Goal: Information Seeking & Learning: Check status

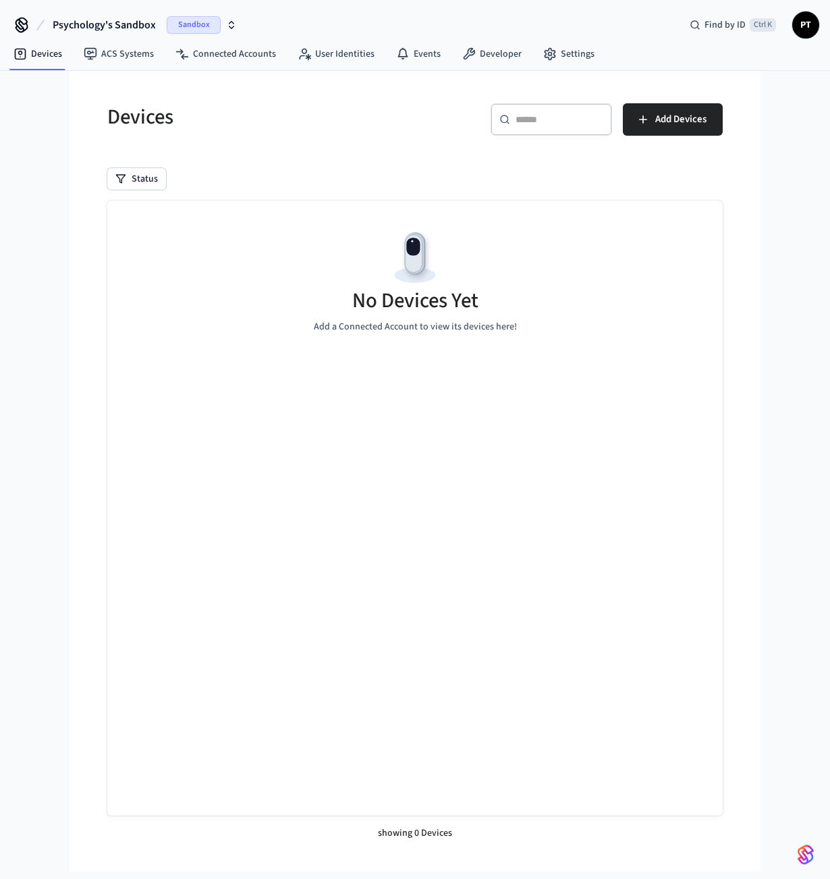
click at [221, 22] on div "Sandbox" at bounding box center [202, 25] width 70 height 18
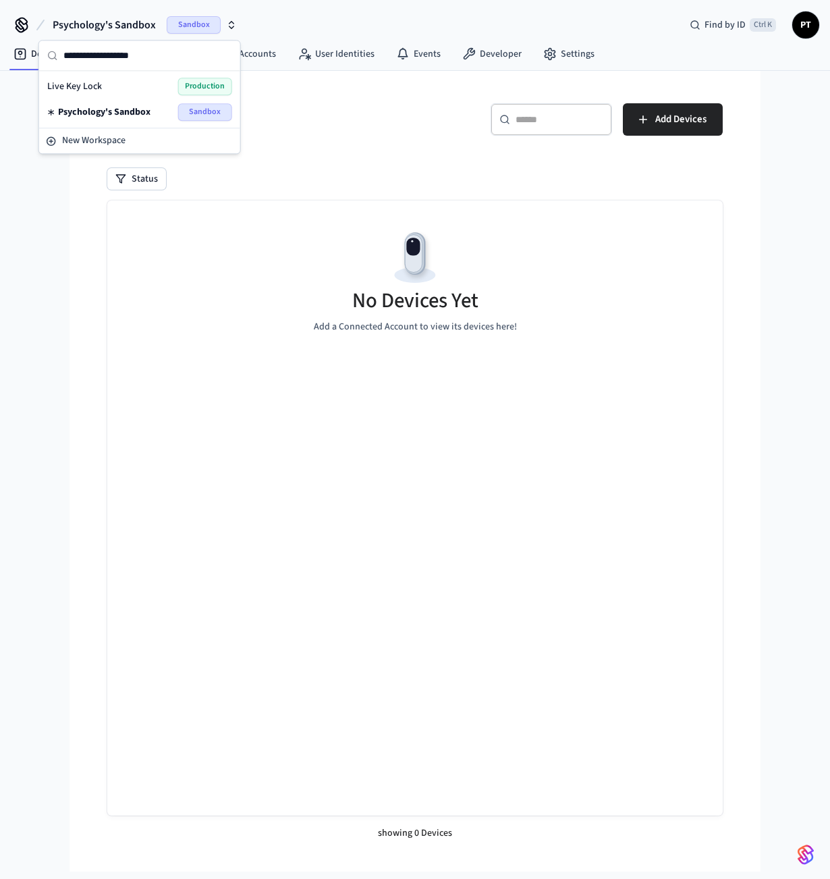
click at [198, 78] on span "Production" at bounding box center [205, 87] width 54 height 18
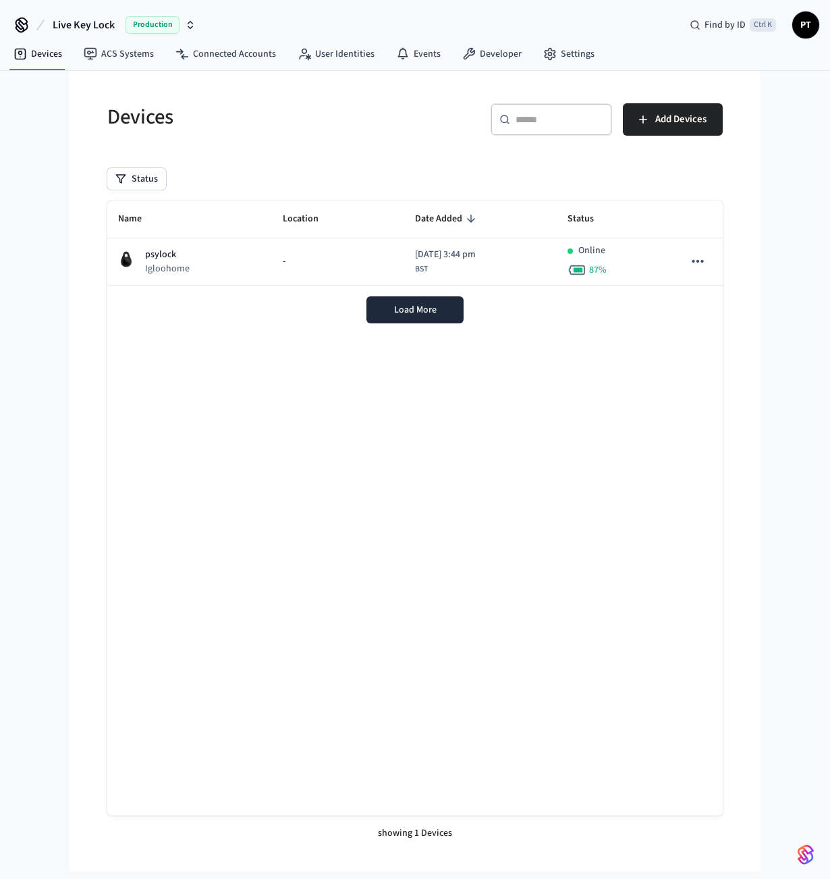
click at [204, 255] on div "psylock Igloohome" at bounding box center [189, 262] width 143 height 28
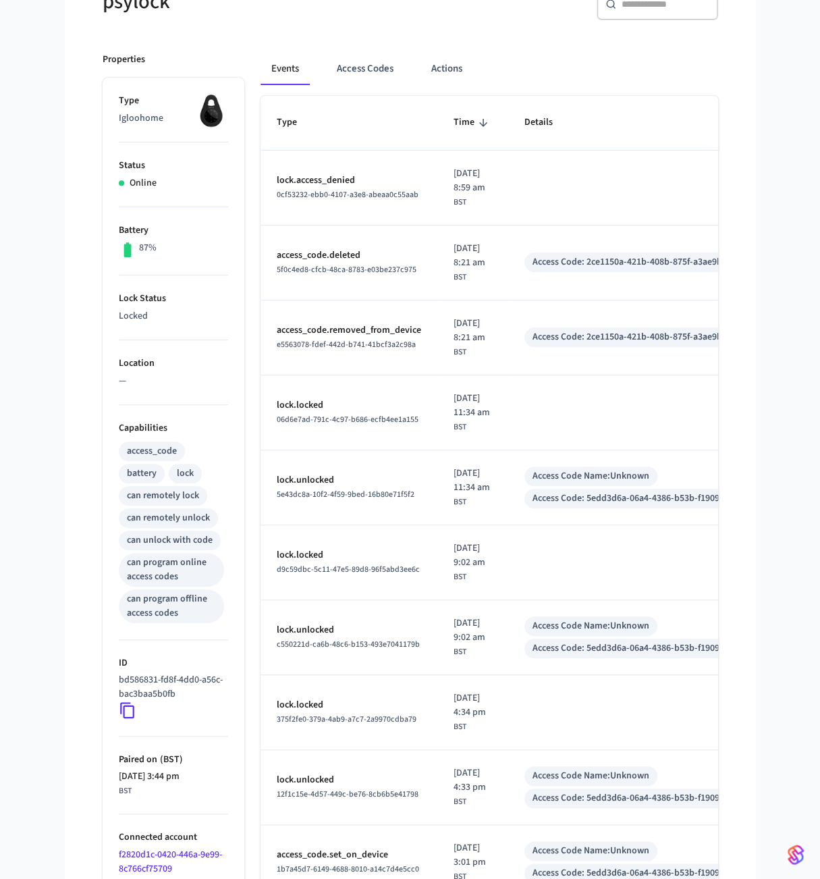
scroll to position [266, 0]
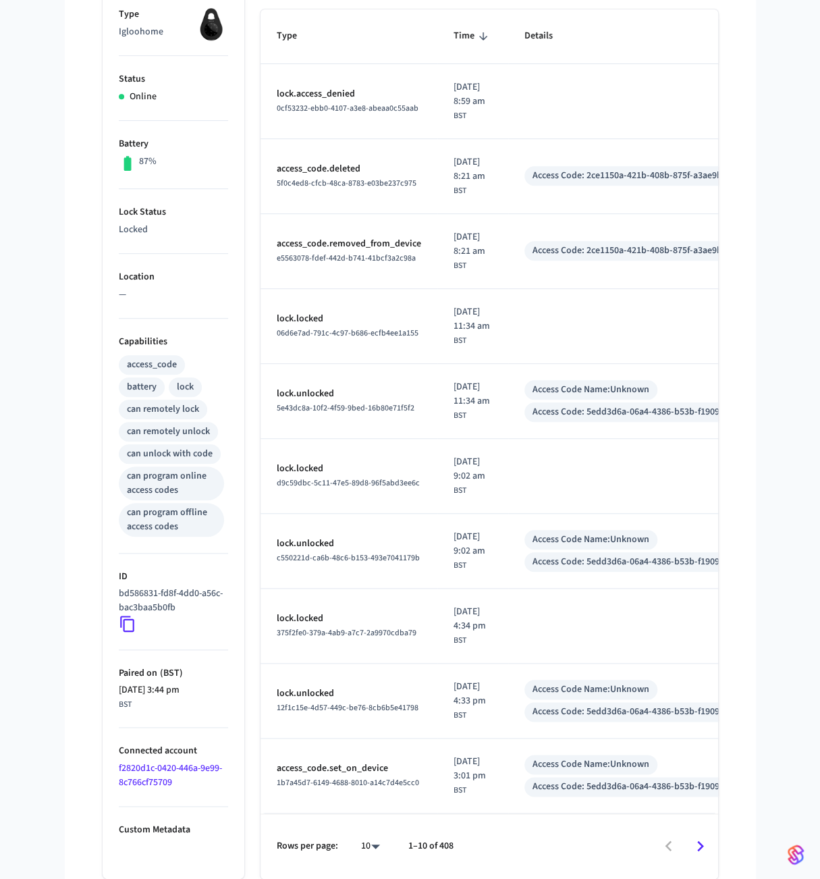
click at [708, 845] on icon "Go to next page" at bounding box center [700, 846] width 21 height 21
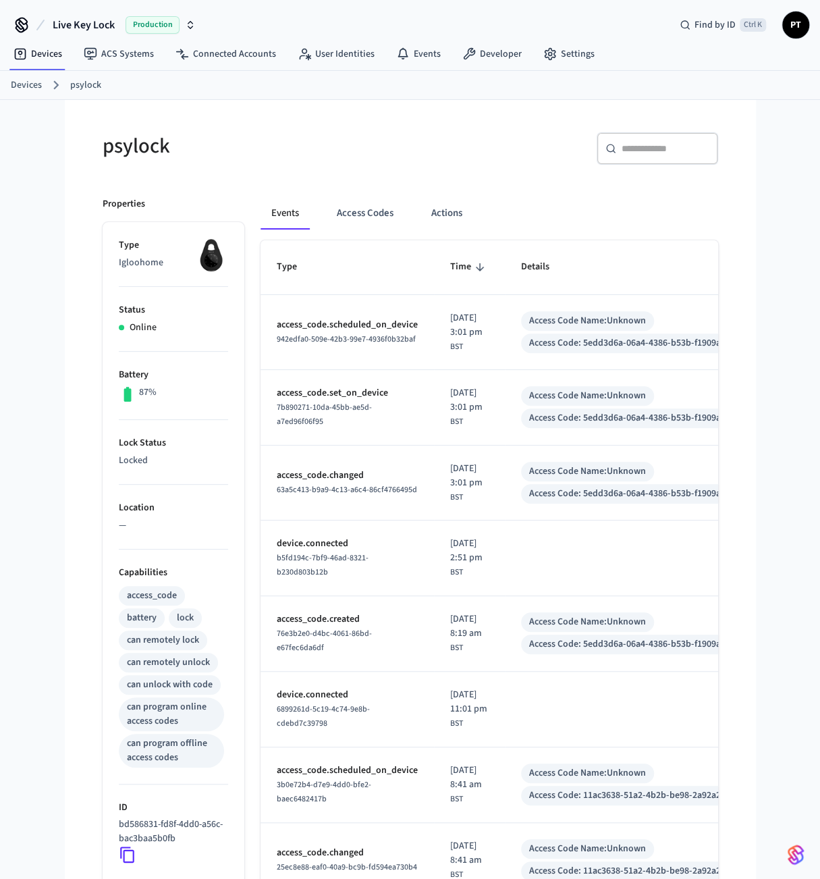
scroll to position [252, 0]
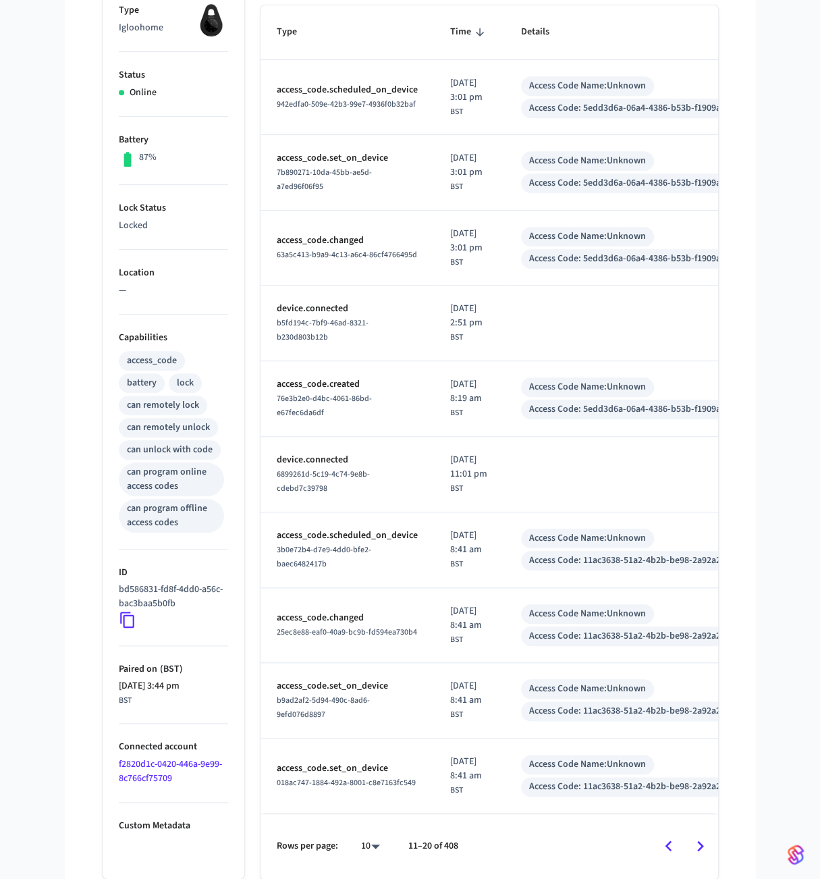
click at [670, 849] on icon "Go to previous page" at bounding box center [668, 846] width 21 height 21
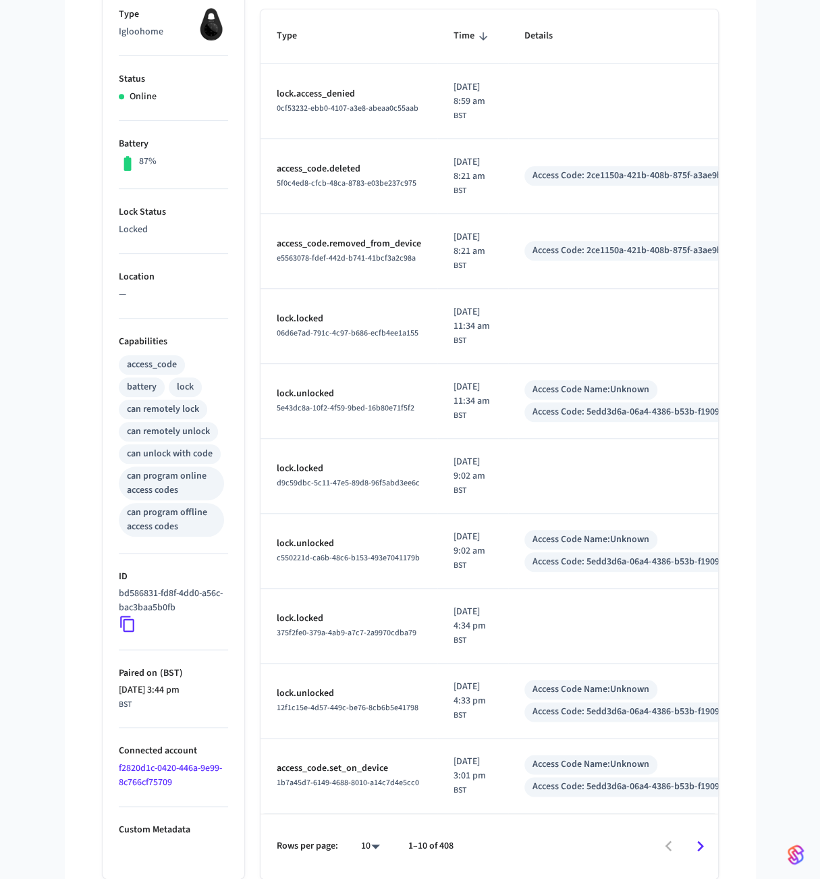
click at [704, 856] on icon "Go to next page" at bounding box center [700, 846] width 21 height 21
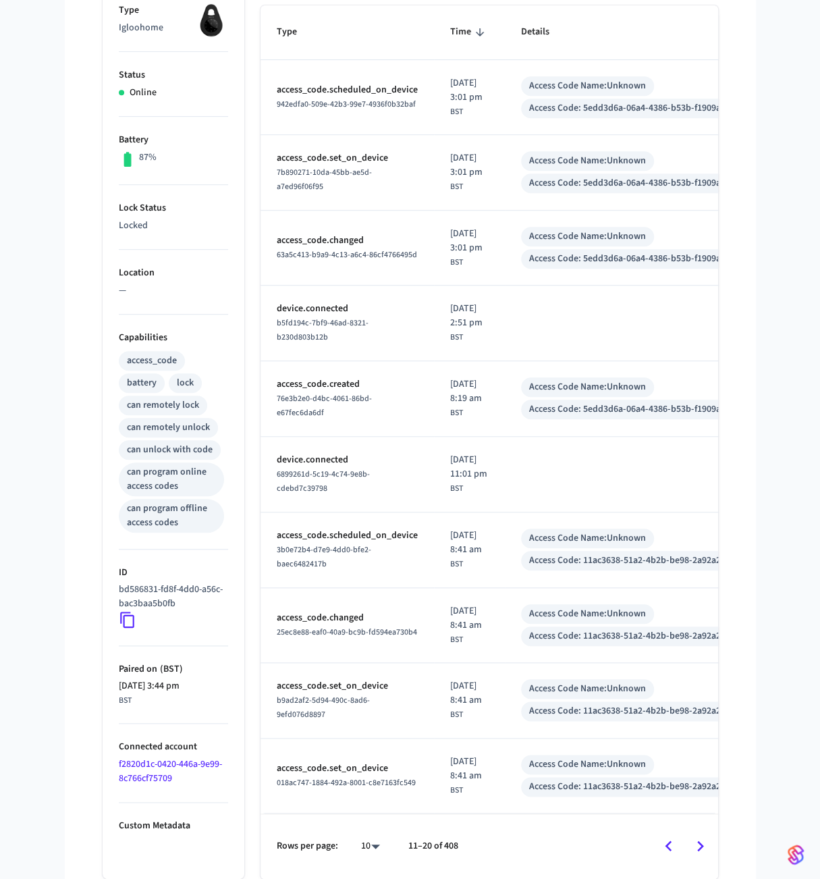
scroll to position [0, 0]
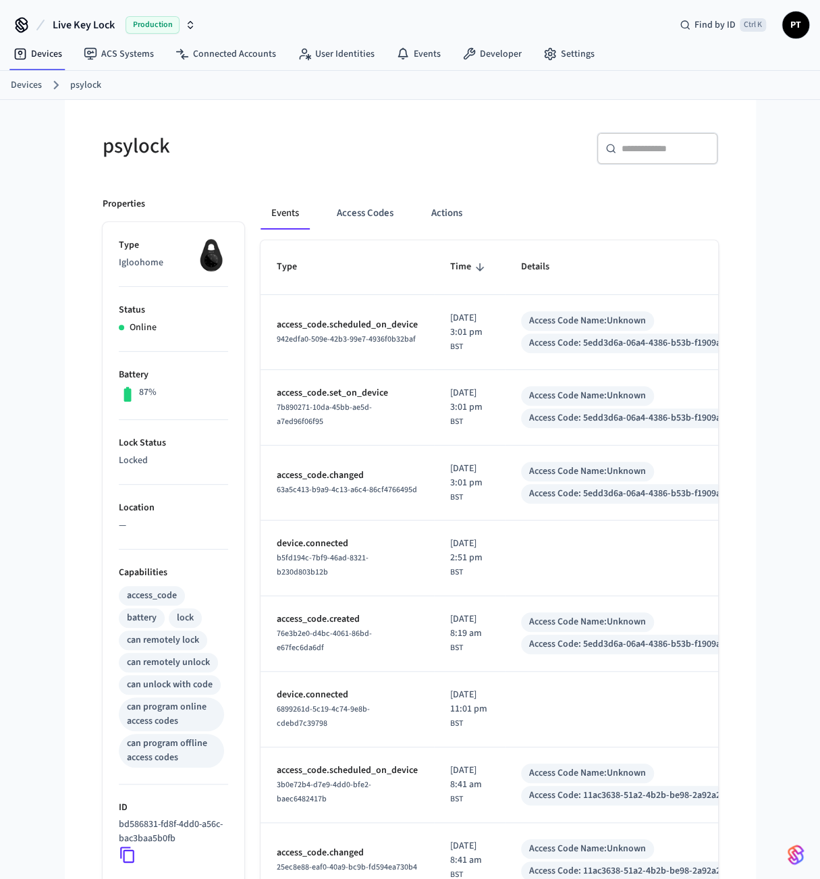
click at [363, 215] on button "Access Codes" at bounding box center [365, 213] width 78 height 32
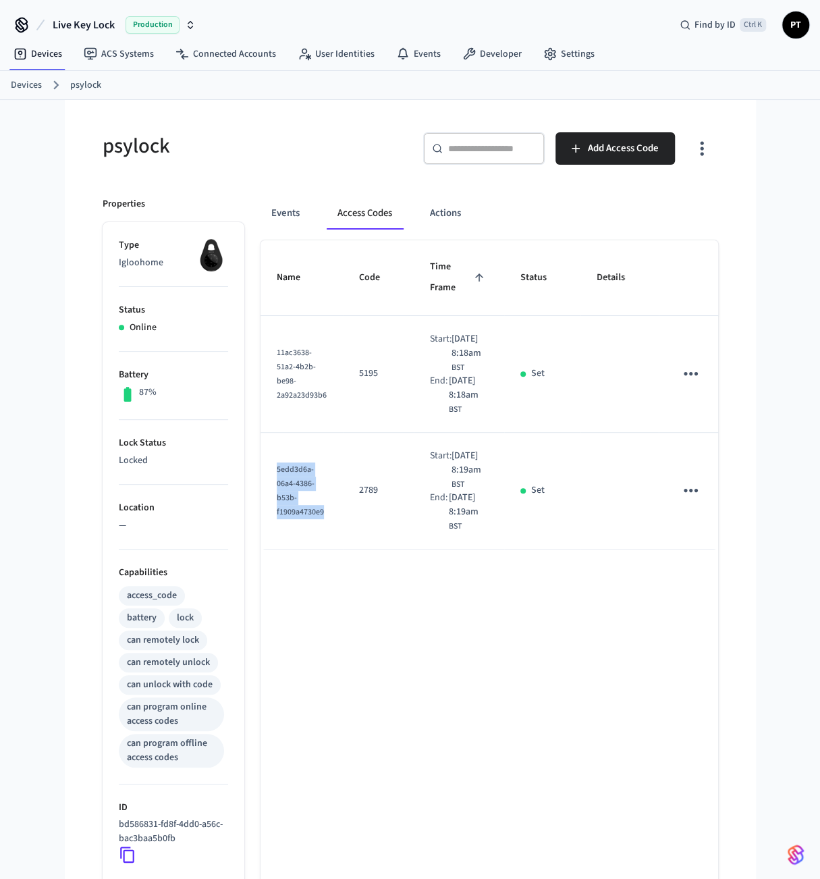
drag, startPoint x: 325, startPoint y: 552, endPoint x: 277, endPoint y: 514, distance: 60.6
click at [277, 514] on div "5edd3d6a-06a4-4386-b53b-f1909a4730e9" at bounding box center [302, 490] width 50 height 57
copy span "5edd3d6a-06a4-4386-b53b-f1909a4730e9"
click at [290, 208] on button "Events" at bounding box center [286, 213] width 50 height 32
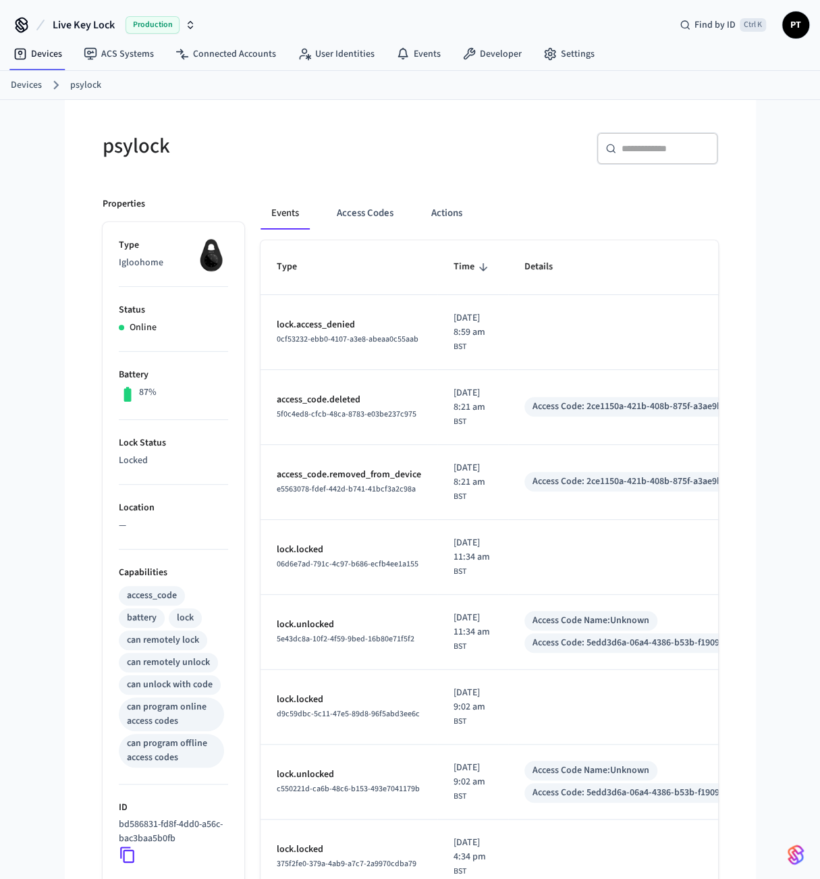
click at [643, 137] on div "​ ​" at bounding box center [658, 148] width 122 height 32
paste input "**********"
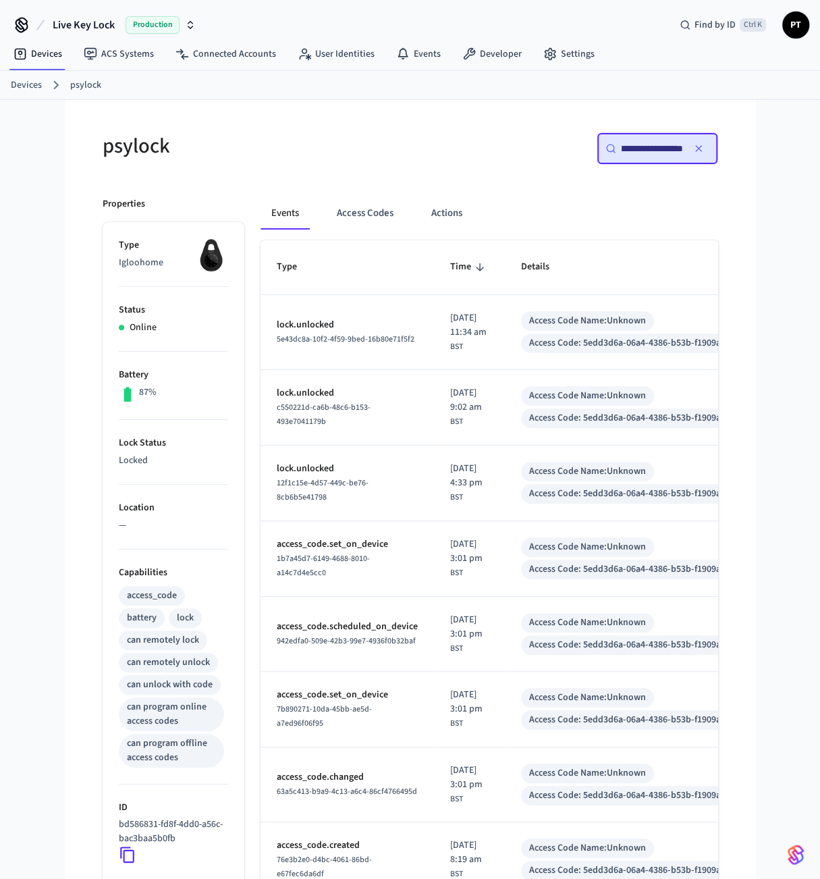
type input "**********"
drag, startPoint x: 644, startPoint y: 146, endPoint x: 548, endPoint y: 144, distance: 96.6
click at [548, 144] on div "**********" at bounding box center [569, 153] width 300 height 43
drag, startPoint x: 386, startPoint y: 554, endPoint x: 274, endPoint y: 562, distance: 112.3
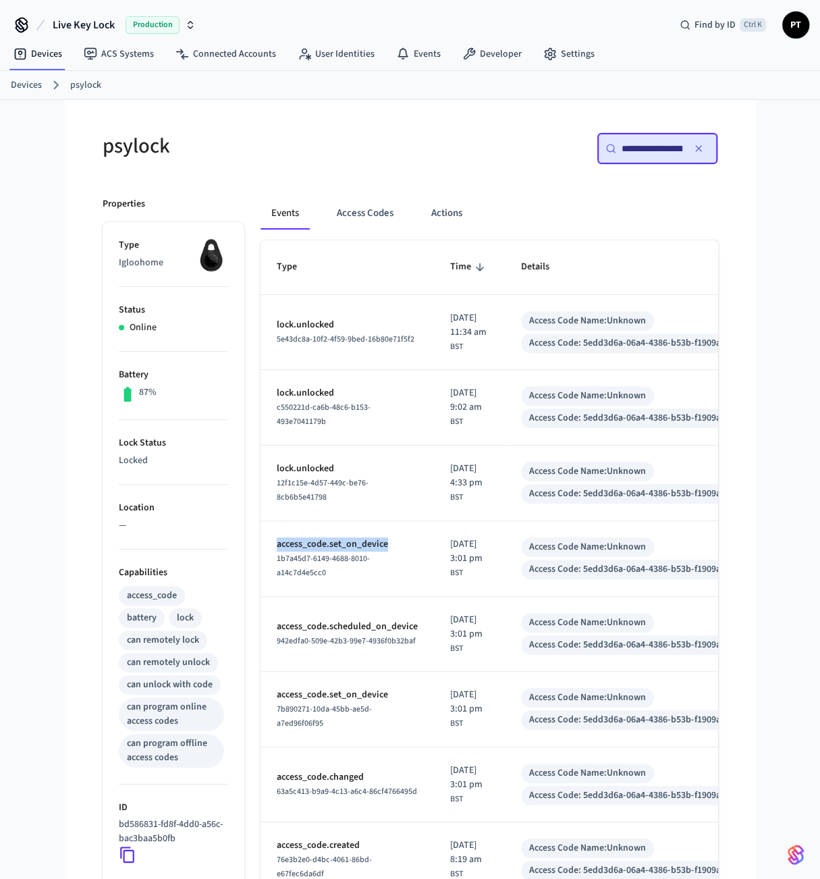
click at [274, 562] on td "access_code.set_on_device 1b7a45d7-6149-4688-8010-a14c7d4e5cc0" at bounding box center [348, 559] width 174 height 76
copy p "access_code.set_on_device"
click at [698, 147] on icon "button" at bounding box center [698, 148] width 11 height 11
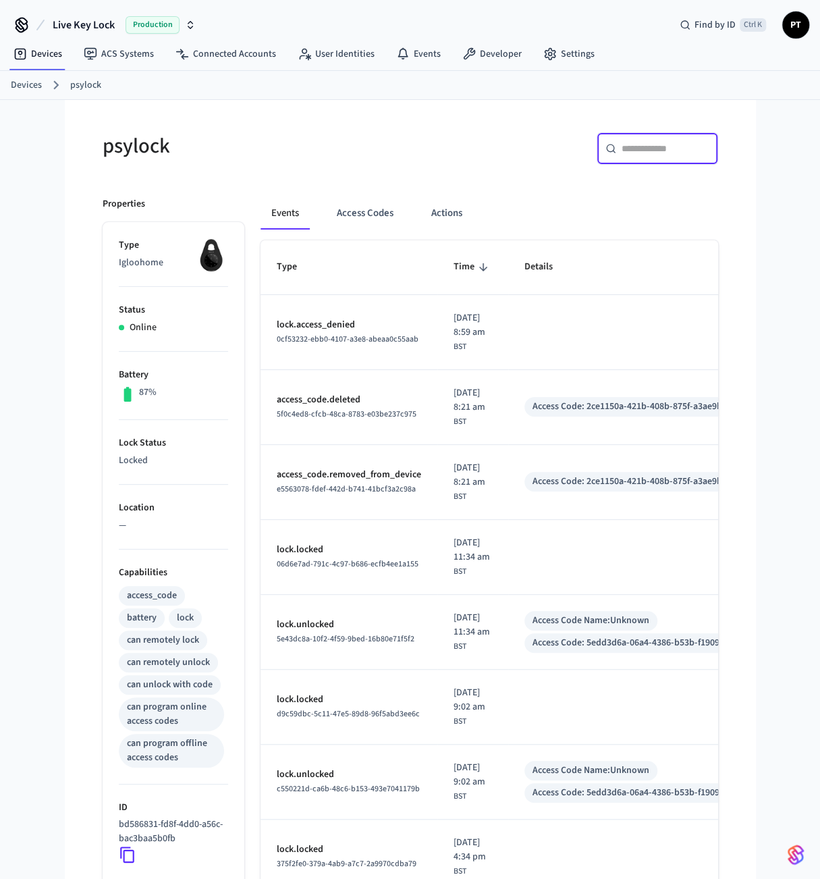
click at [689, 147] on input "text" at bounding box center [666, 149] width 88 height 14
paste input "**********"
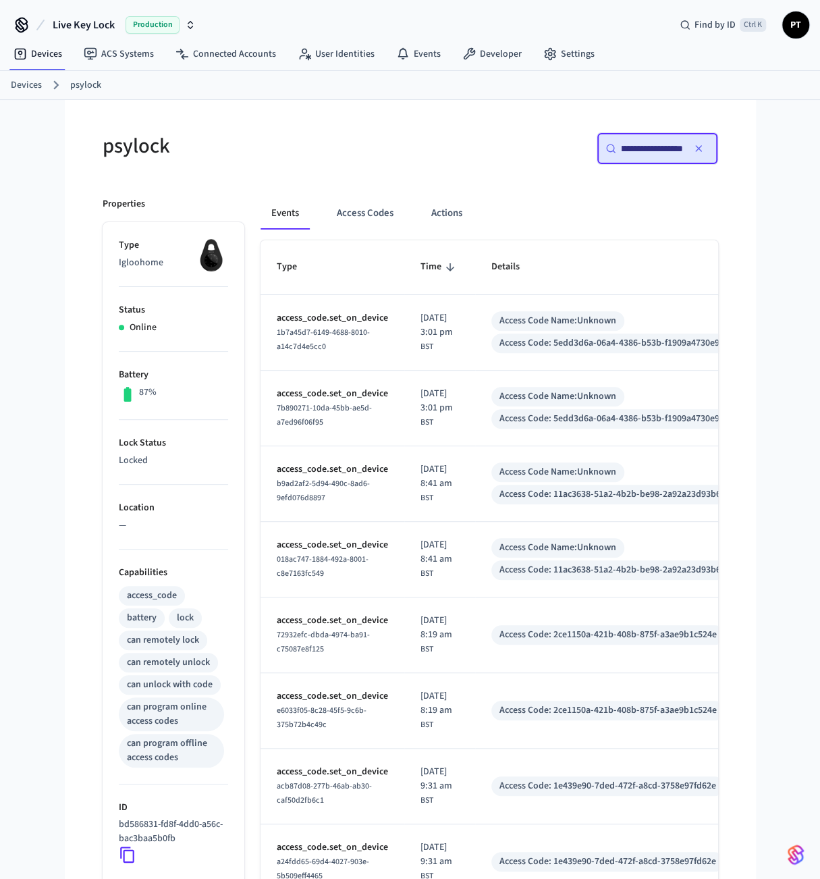
scroll to position [0, 49]
type input "**********"
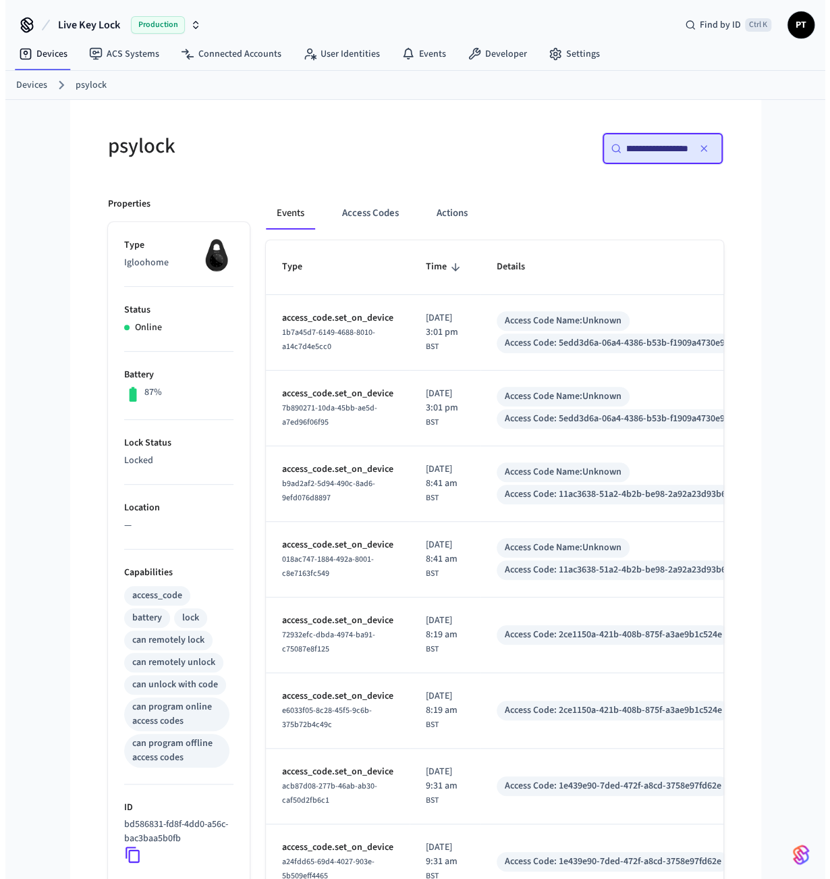
scroll to position [0, 0]
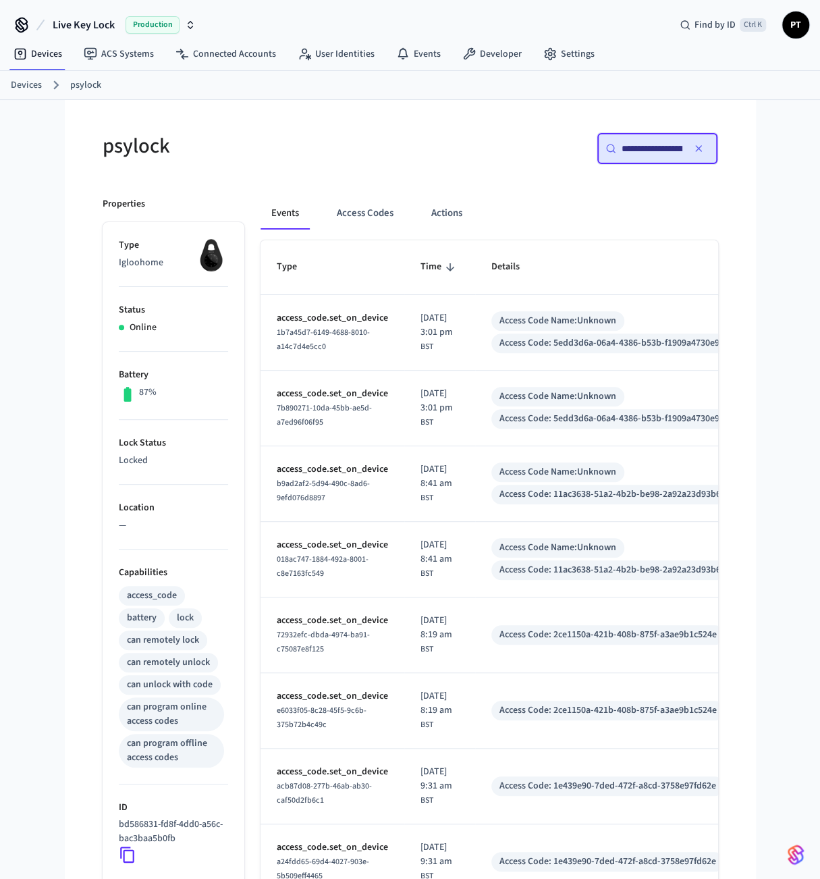
click at [435, 211] on button "Actions" at bounding box center [447, 213] width 53 height 32
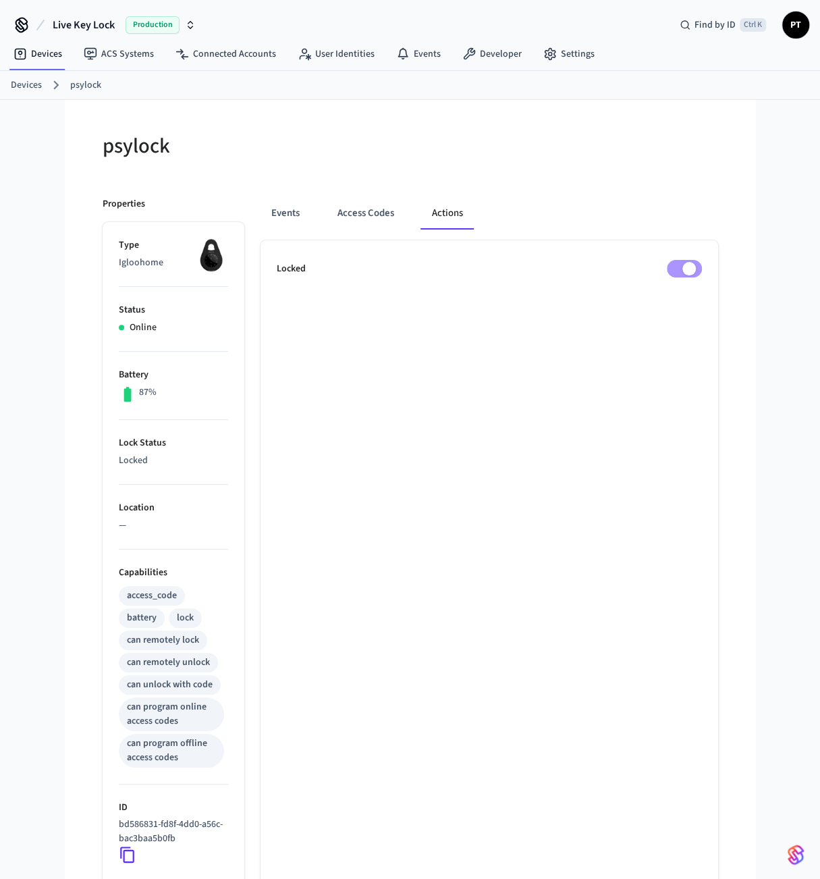
click at [371, 213] on button "Access Codes" at bounding box center [366, 213] width 78 height 32
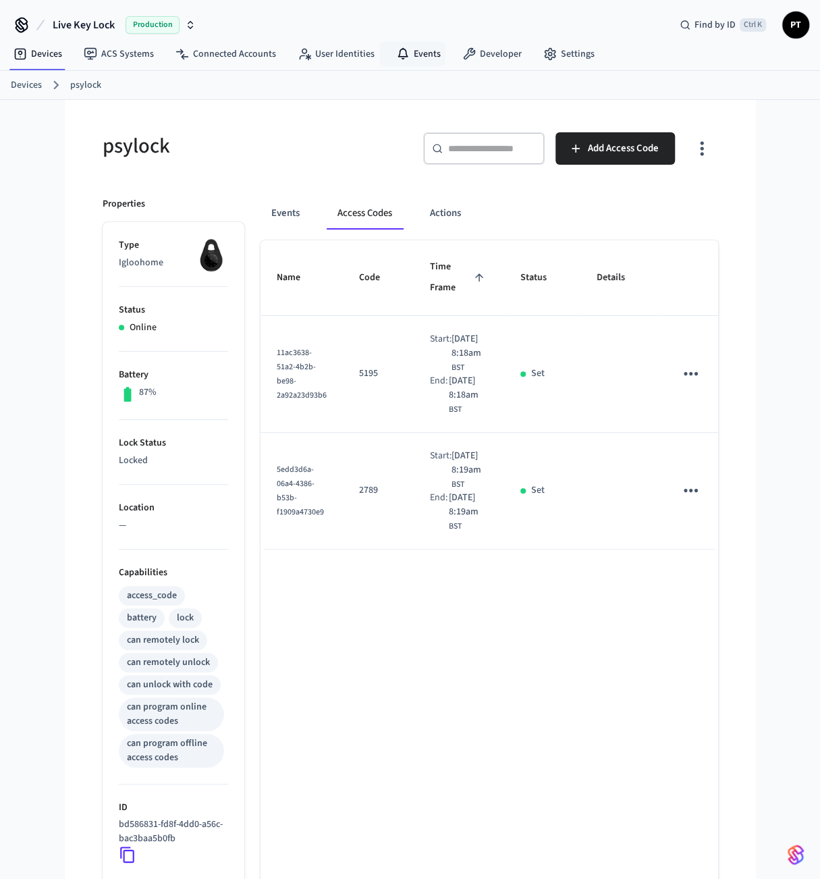
click at [388, 51] on link "Events" at bounding box center [419, 54] width 66 height 24
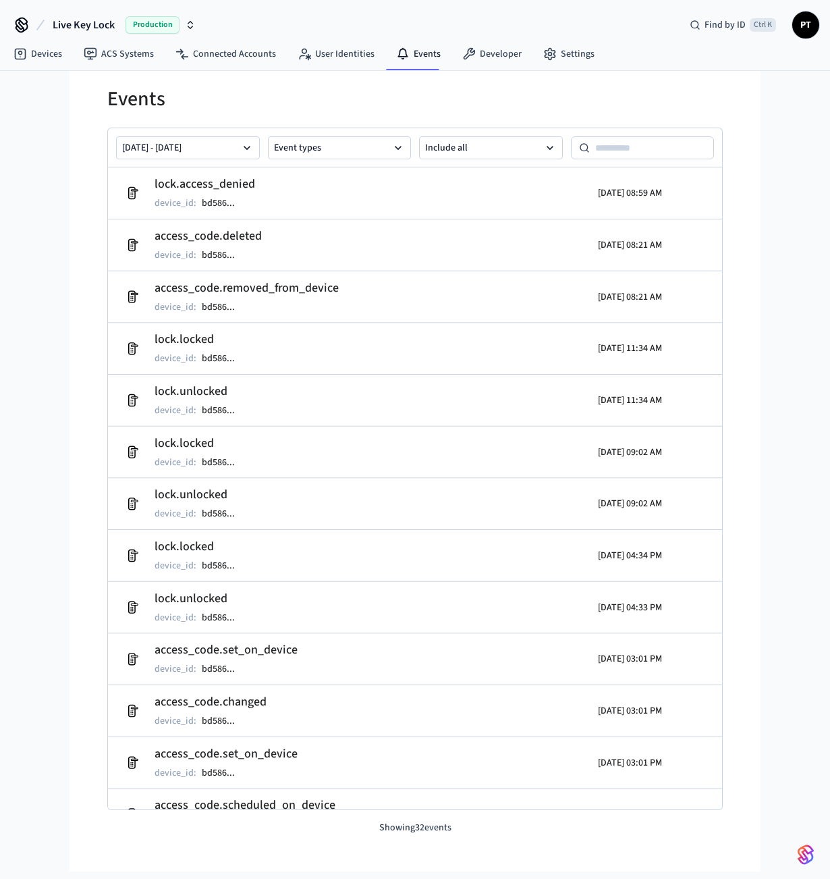
click at [315, 148] on button "Event types" at bounding box center [340, 147] width 144 height 23
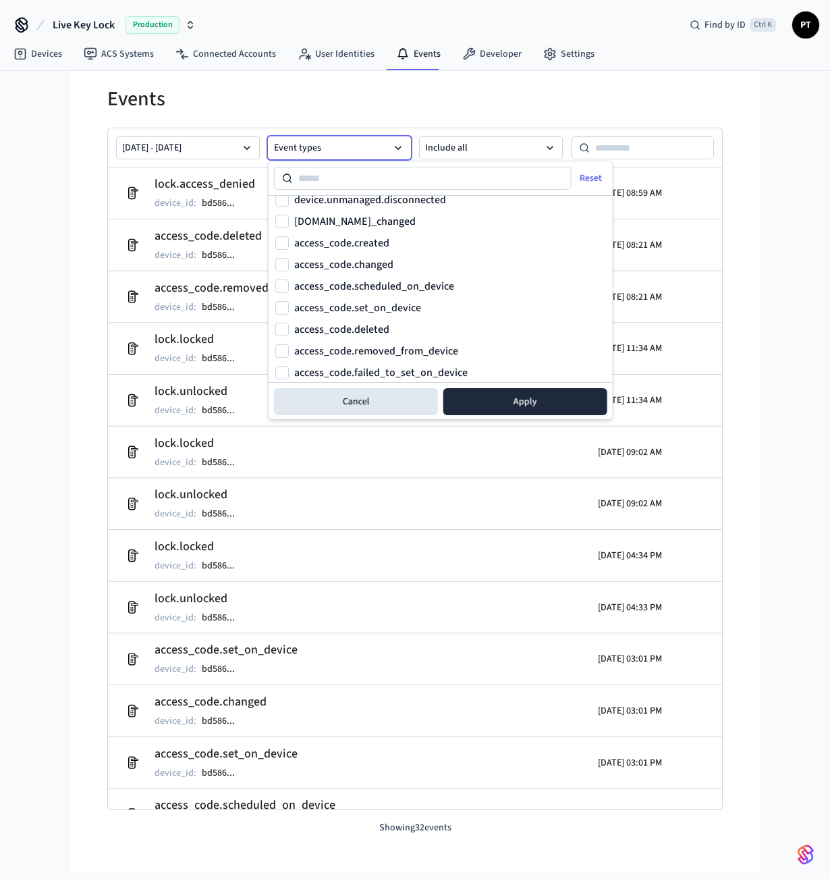
scroll to position [473, 0]
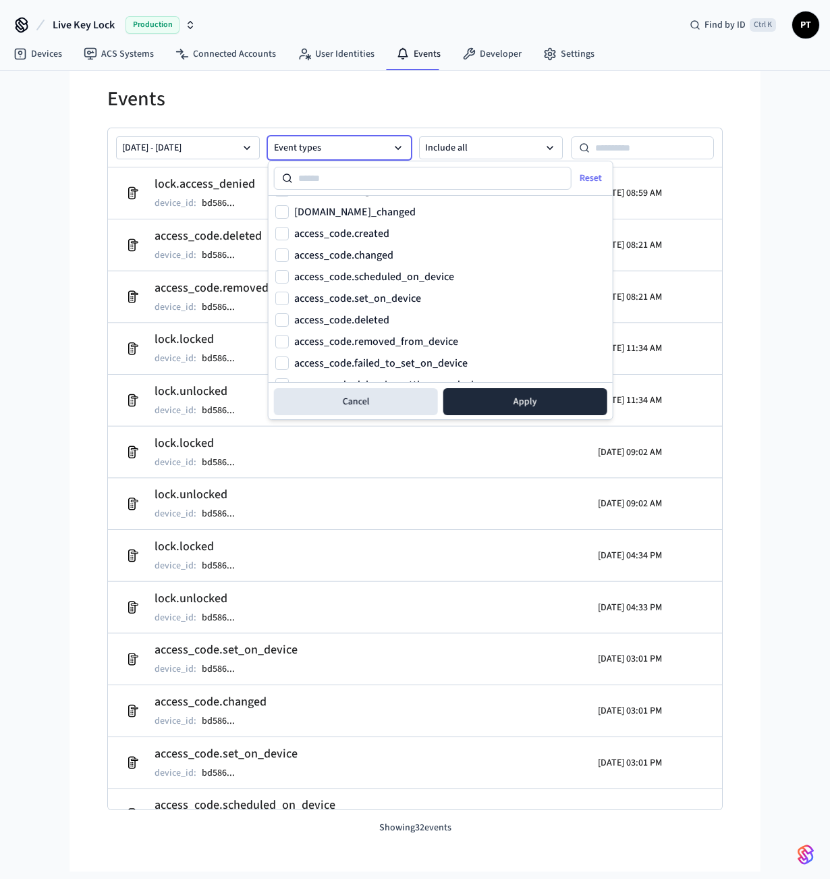
click at [376, 230] on label "access_code.created" at bounding box center [341, 233] width 95 height 11
click at [289, 230] on button "access_code.created" at bounding box center [282, 234] width 14 height 14
click at [525, 391] on button "Apply" at bounding box center [526, 401] width 164 height 27
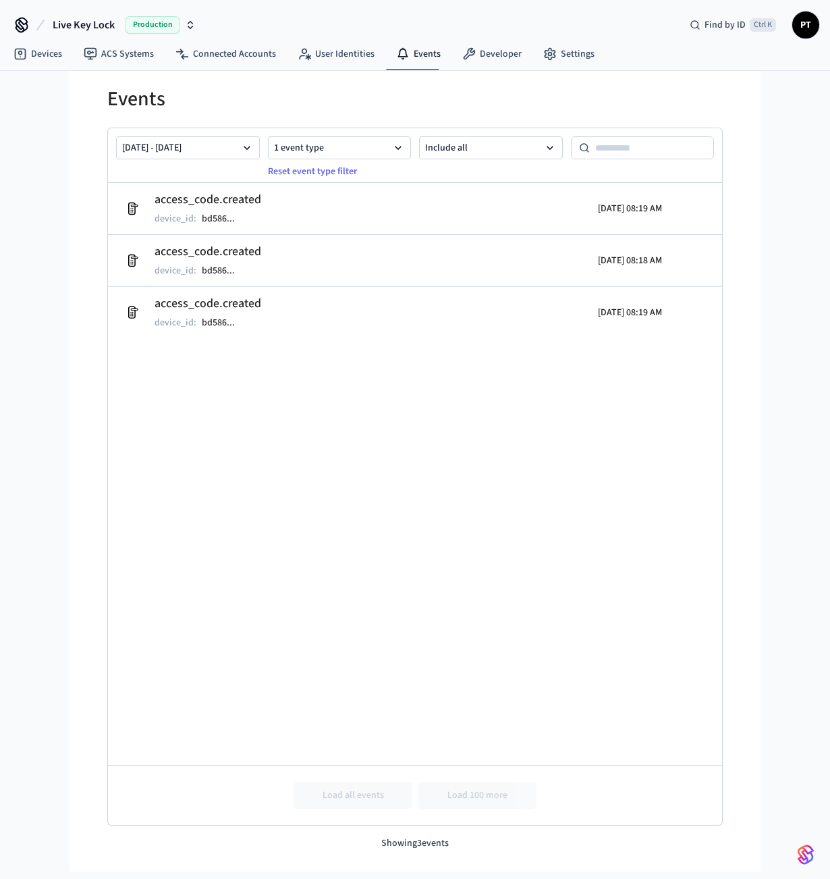
click at [178, 221] on p "device_id :" at bounding box center [176, 219] width 42 height 14
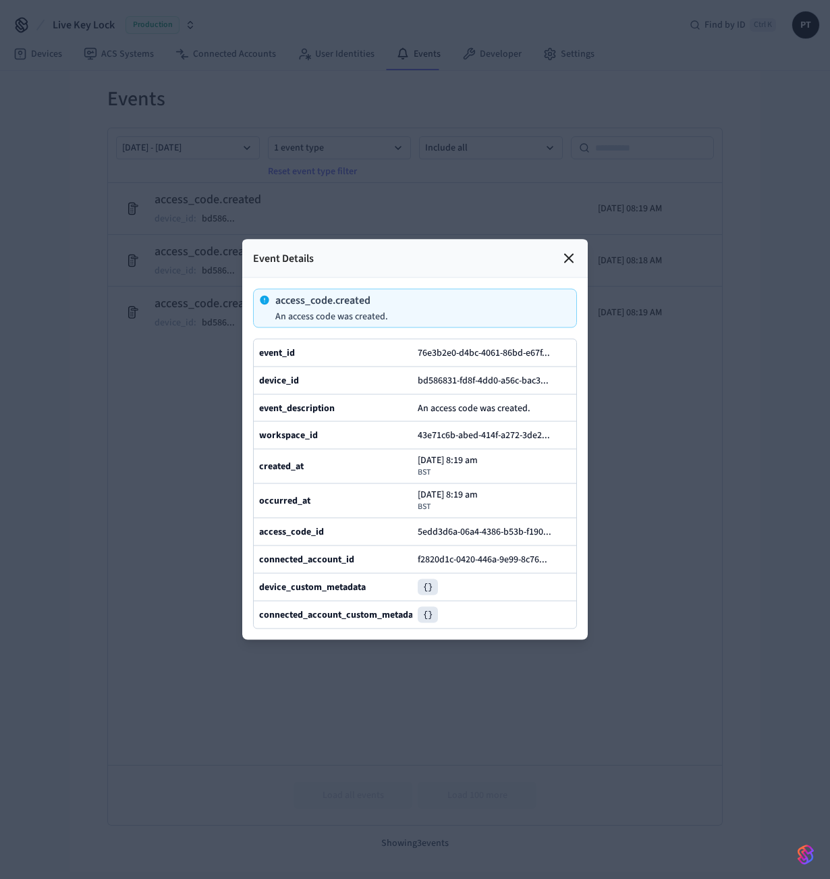
click at [572, 255] on icon at bounding box center [569, 259] width 8 height 8
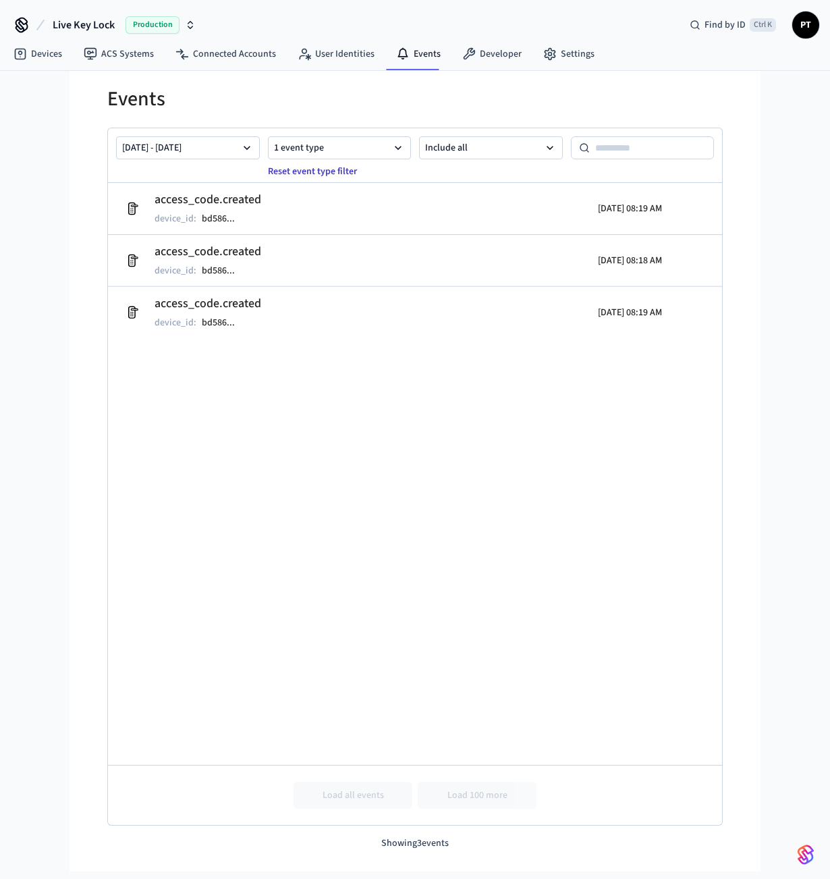
click at [332, 167] on button "Reset event type filter" at bounding box center [312, 172] width 105 height 22
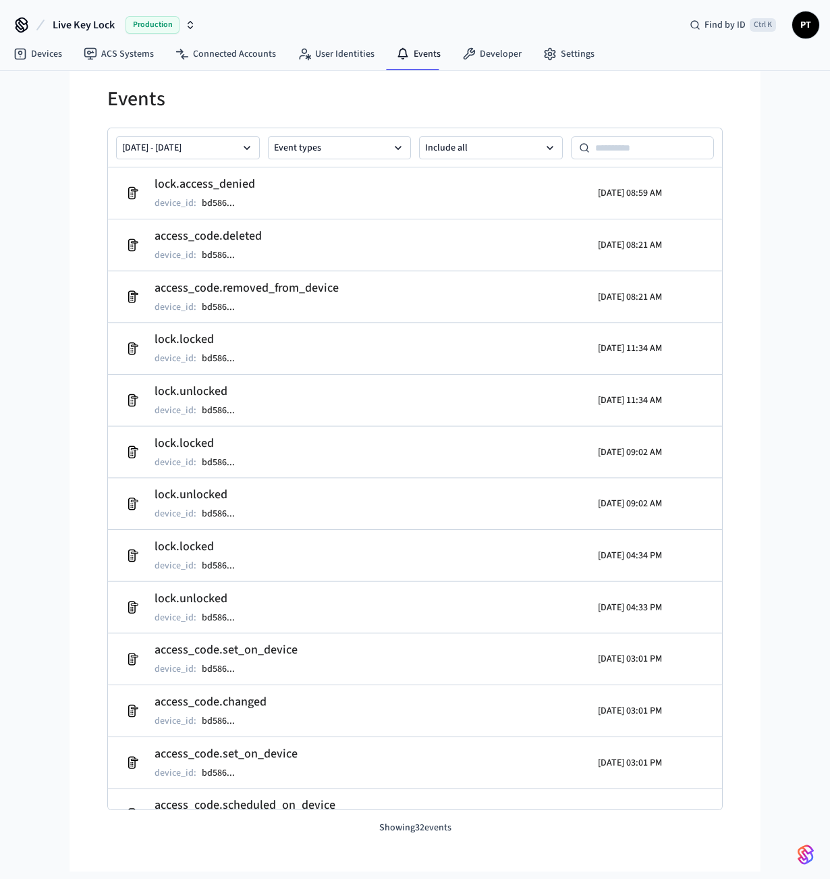
click at [340, 154] on button "Event types" at bounding box center [340, 147] width 144 height 23
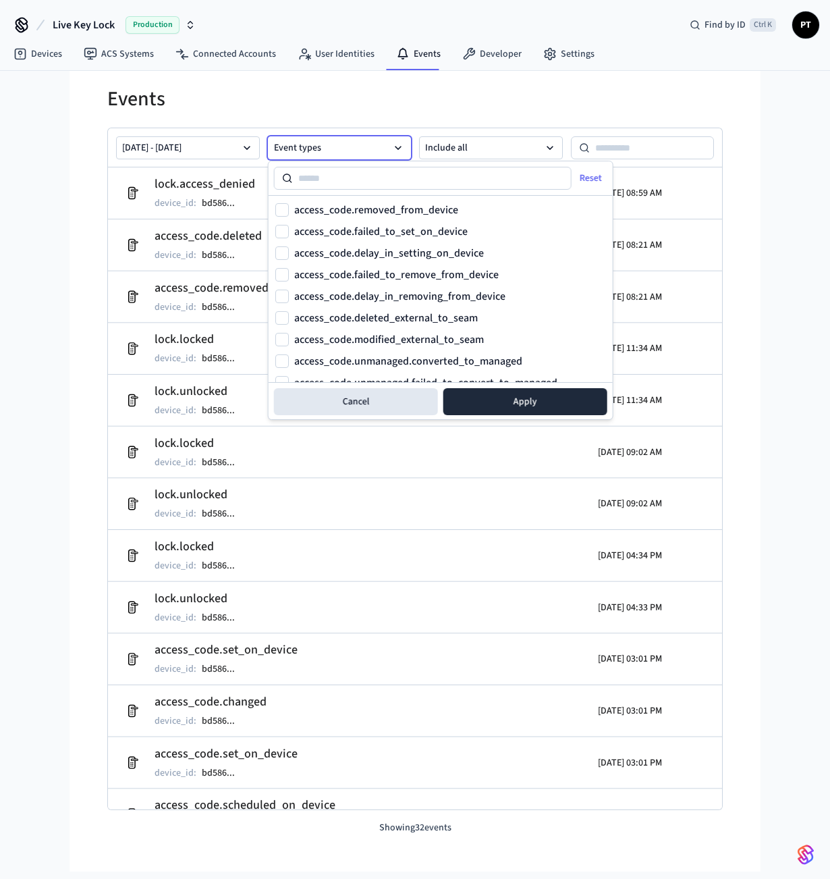
scroll to position [523, 0]
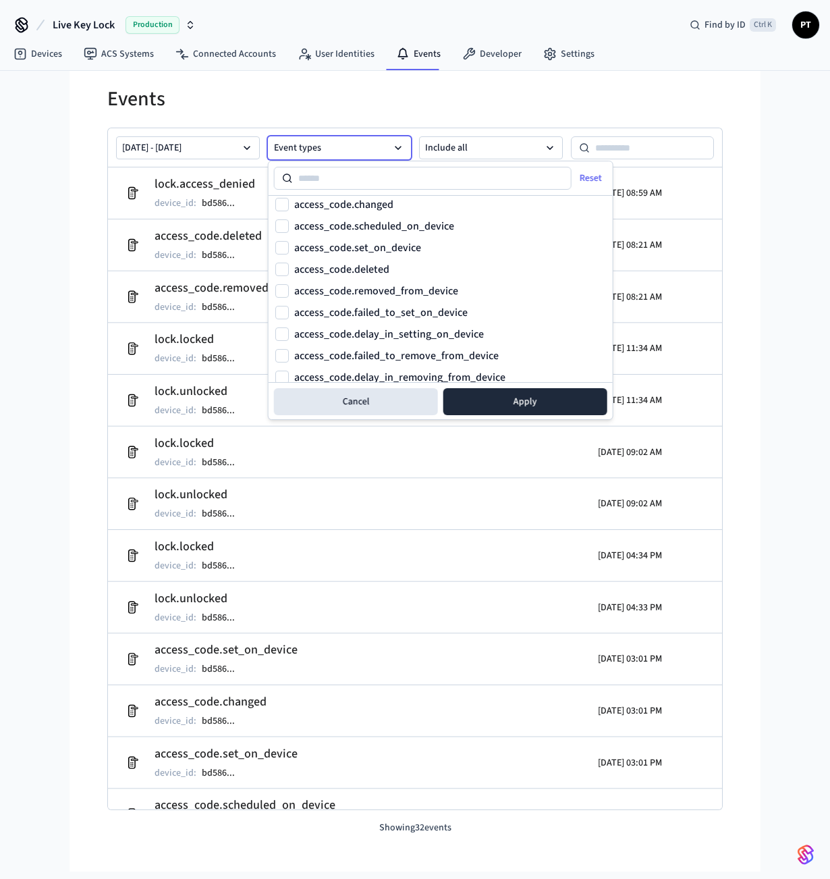
click at [277, 247] on button "access_code.set_on_device" at bounding box center [282, 248] width 14 height 14
click at [285, 265] on button "access_code.deleted" at bounding box center [282, 270] width 14 height 14
click at [565, 396] on button "Apply" at bounding box center [526, 401] width 164 height 27
